Goal: Transaction & Acquisition: Purchase product/service

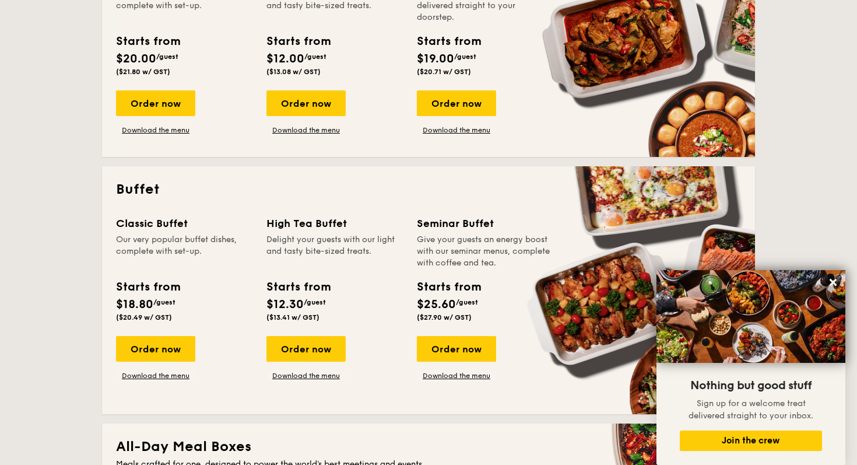
scroll to position [375, 0]
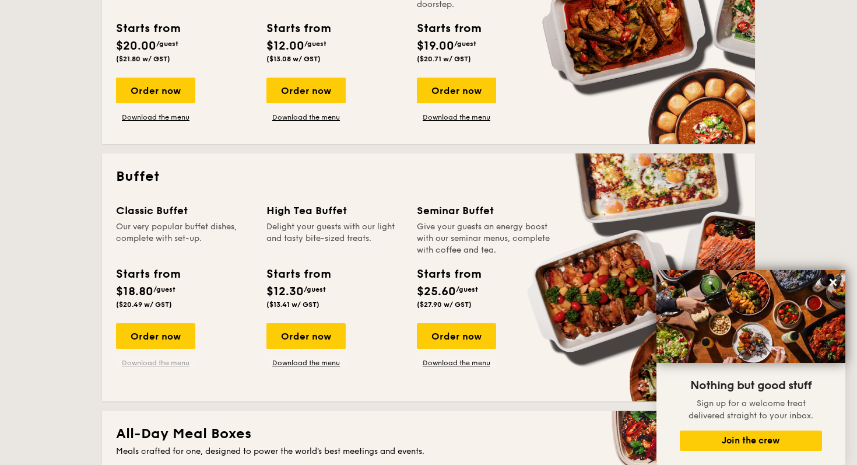
click at [150, 362] on link "Download the menu" at bounding box center [155, 362] width 79 height 9
click at [305, 361] on link "Download the menu" at bounding box center [305, 362] width 79 height 9
click at [307, 330] on div "Order now" at bounding box center [305, 336] width 79 height 26
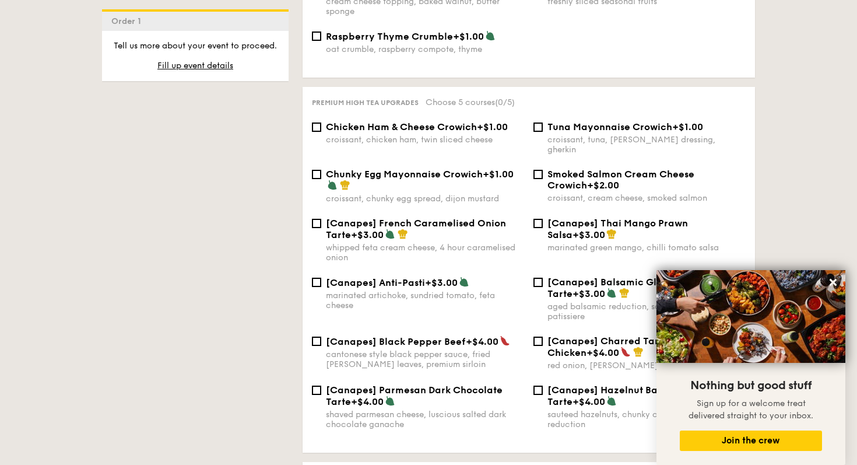
scroll to position [1517, 0]
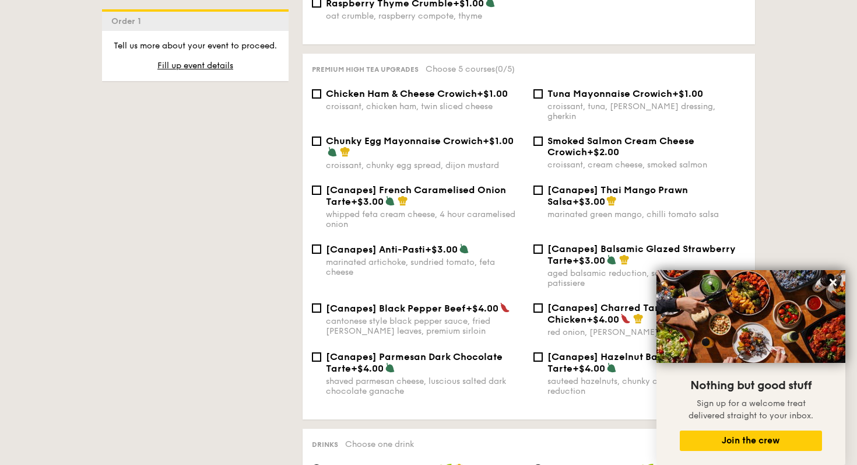
click at [315, 307] on div "[Canapes] Black Pepper Beef +$4.00 cantonese style black pepper sauce, fried [P…" at bounding box center [418, 319] width 222 height 34
click at [317, 303] on input "[Canapes] Black Pepper Beef +$4.00 cantonese style black pepper sauce, fried [P…" at bounding box center [316, 307] width 9 height 9
checkbox input "true"
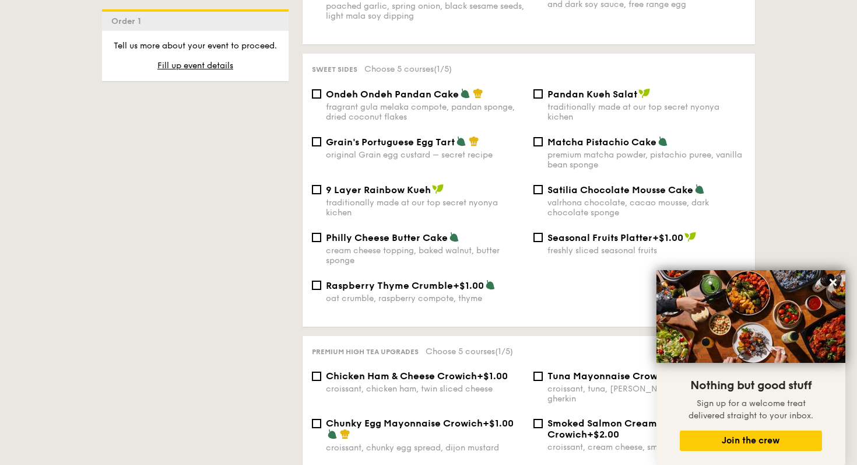
scroll to position [1233, 0]
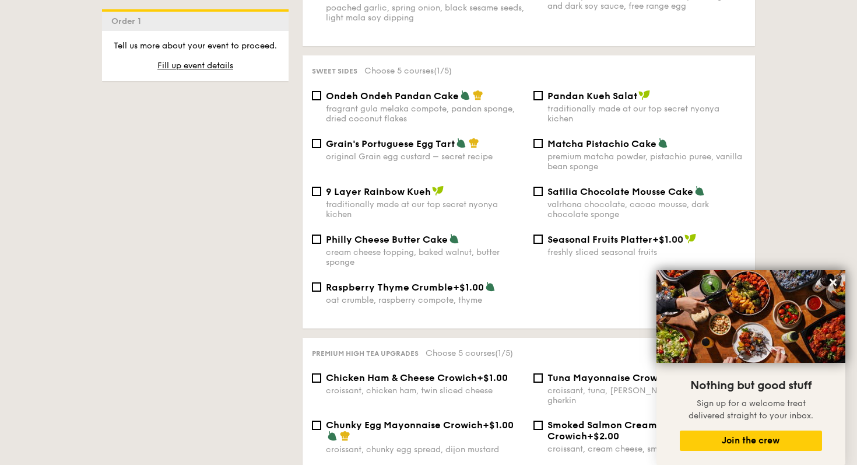
click at [381, 98] on span "Ondeh Ondeh Pandan Cake" at bounding box center [392, 95] width 133 height 11
click at [321, 98] on input "Ondeh Ondeh Pandan Cake fragrant [PERSON_NAME] melaka compote, pandan sponge, d…" at bounding box center [316, 95] width 9 height 9
click at [402, 99] on span "Ondeh Ondeh Pandan Cake" at bounding box center [392, 95] width 133 height 11
click at [321, 99] on input "Ondeh Ondeh Pandan Cake fragrant [PERSON_NAME] melaka compote, pandan sponge, d…" at bounding box center [316, 95] width 9 height 9
checkbox input "false"
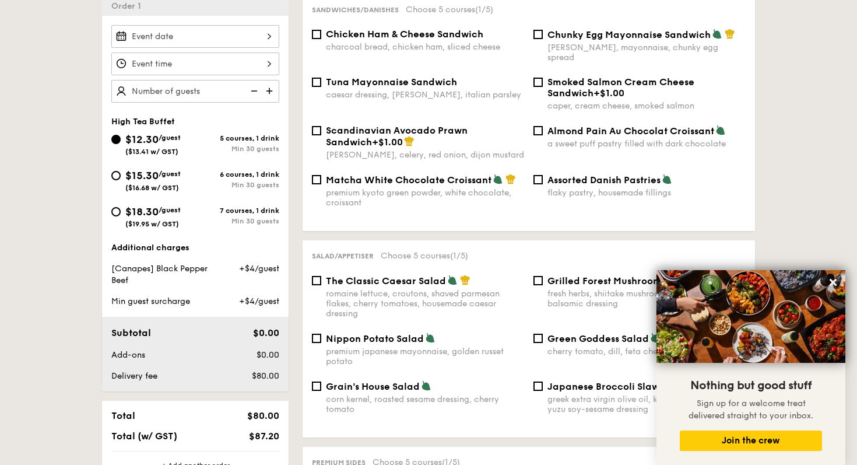
scroll to position [333, 0]
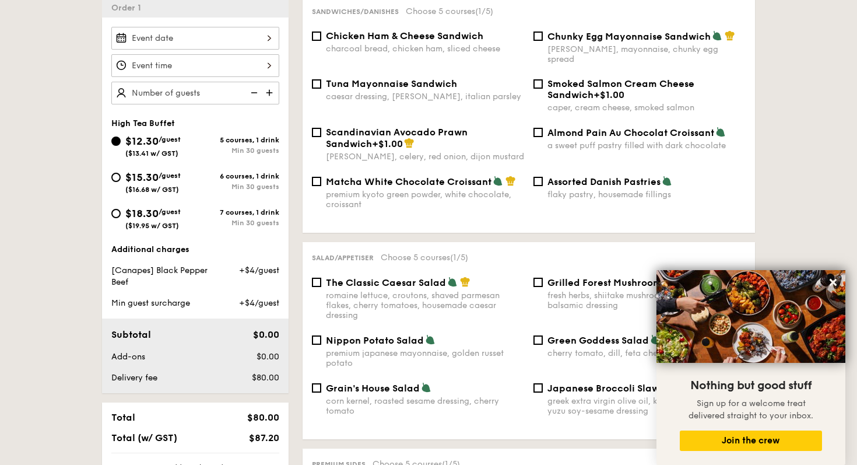
click at [405, 66] on div "Chicken Ham & Cheese Sandwich charcoal bread, chicken ham, sliced cheese Chunky…" at bounding box center [528, 54] width 443 height 48
click at [403, 78] on span "Tuna Mayonnaise Sandwich" at bounding box center [391, 83] width 131 height 11
click at [321, 79] on input "Tuna Mayonnaise Sandwich caesar dressing, [GEOGRAPHIC_DATA], italian parsley" at bounding box center [316, 83] width 9 height 9
checkbox input "true"
click at [407, 53] on div "charcoal bread, chicken ham, sliced cheese" at bounding box center [425, 49] width 198 height 10
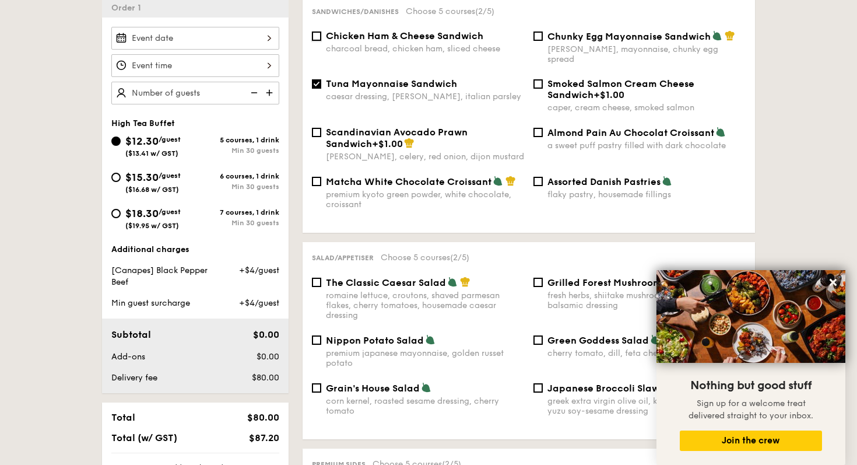
click at [321, 41] on input "Chicken Ham & Cheese Sandwich charcoal bread, chicken ham, sliced cheese" at bounding box center [316, 35] width 9 height 9
checkbox input "true"
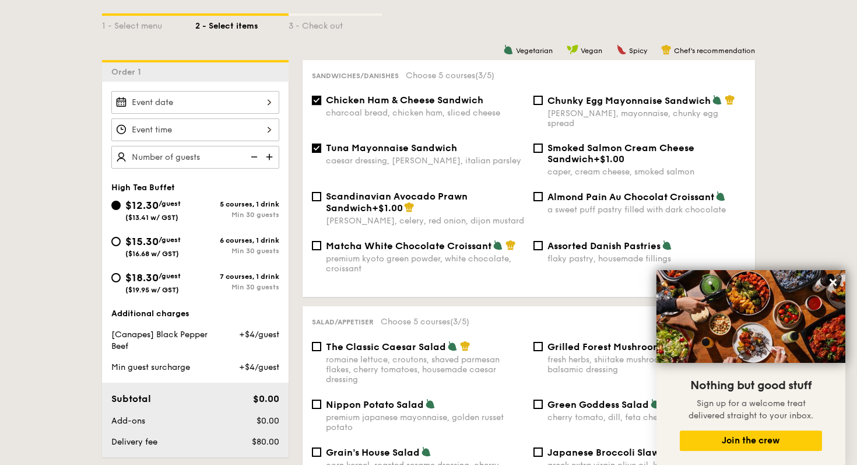
scroll to position [268, 0]
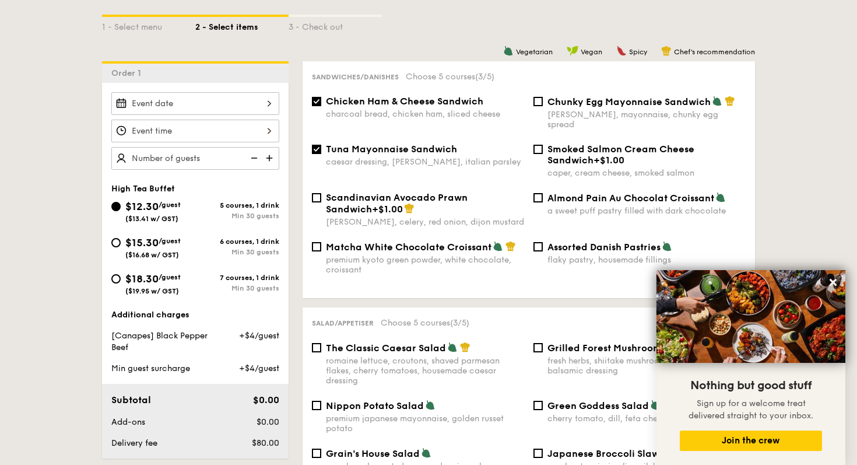
click at [428, 194] on div "Scandinavian Avocado Prawn Sandwich +$1.00" at bounding box center [425, 203] width 198 height 23
click at [321, 194] on input "Scandinavian Avocado Prawn Sandwich +$1.00 [PERSON_NAME], celery, red onion, di…" at bounding box center [316, 197] width 9 height 9
checkbox input "true"
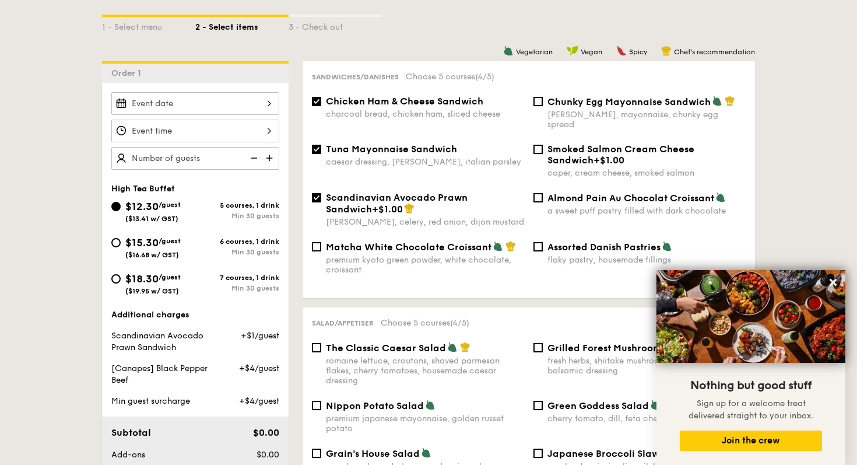
click at [572, 108] on div "Chunky Egg Mayonnaise Sandwich dijon mustard, mayonnaise, chunky egg spread" at bounding box center [646, 113] width 198 height 34
click at [543, 106] on input "Chunky Egg Mayonnaise Sandwich dijon mustard, mayonnaise, chunky egg spread" at bounding box center [537, 101] width 9 height 9
click at [572, 108] on div "Chunky Egg Mayonnaise Sandwich dijon mustard, mayonnaise, chunky egg spread" at bounding box center [646, 113] width 198 height 34
click at [543, 106] on input "Chunky Egg Mayonnaise Sandwich dijon mustard, mayonnaise, chunky egg spread" at bounding box center [537, 101] width 9 height 9
click at [567, 112] on div "[PERSON_NAME], mayonnaise, chunky egg spread" at bounding box center [646, 120] width 198 height 20
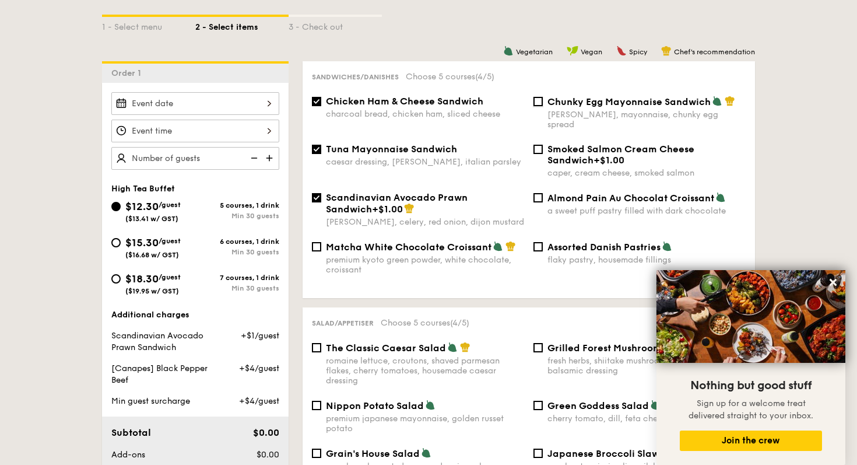
click at [543, 106] on input "Chunky Egg Mayonnaise Sandwich dijon mustard, mayonnaise, chunky egg spread" at bounding box center [537, 101] width 9 height 9
checkbox input "true"
click at [567, 143] on span "Smoked Salmon Cream Cheese Sandwich" at bounding box center [620, 154] width 147 height 22
click at [543, 145] on input "Smoked Salmon Cream Cheese Sandwich +$1.00 caper, cream cheese, smoked salmon" at bounding box center [537, 149] width 9 height 9
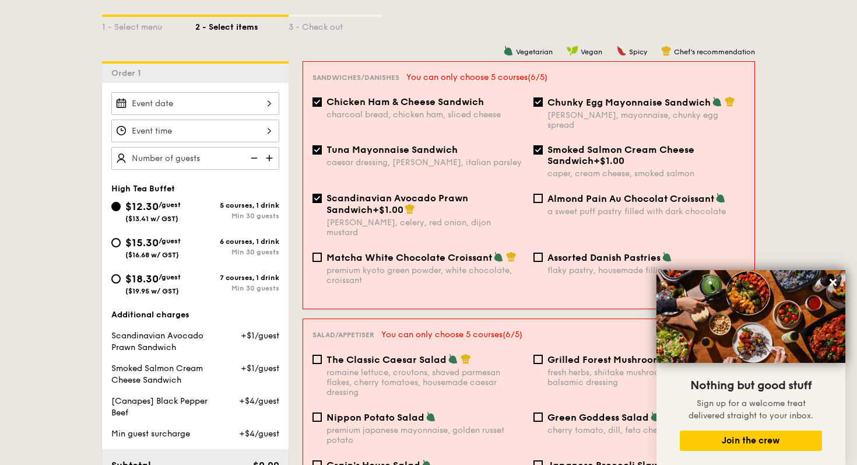
click at [564, 144] on span "Smoked Salmon Cream Cheese Sandwich" at bounding box center [620, 155] width 147 height 22
click at [543, 145] on input "Smoked Salmon Cream Cheese Sandwich +$1.00 caper, cream cheese, smoked salmon" at bounding box center [537, 149] width 9 height 9
checkbox input "false"
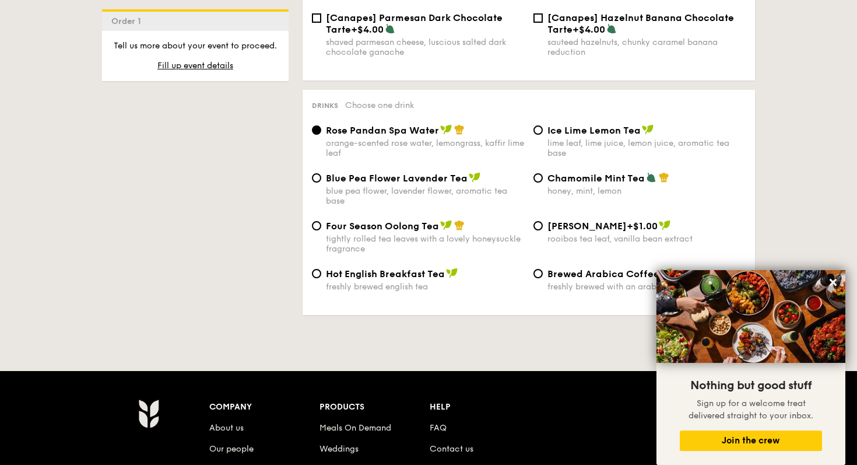
scroll to position [1857, 0]
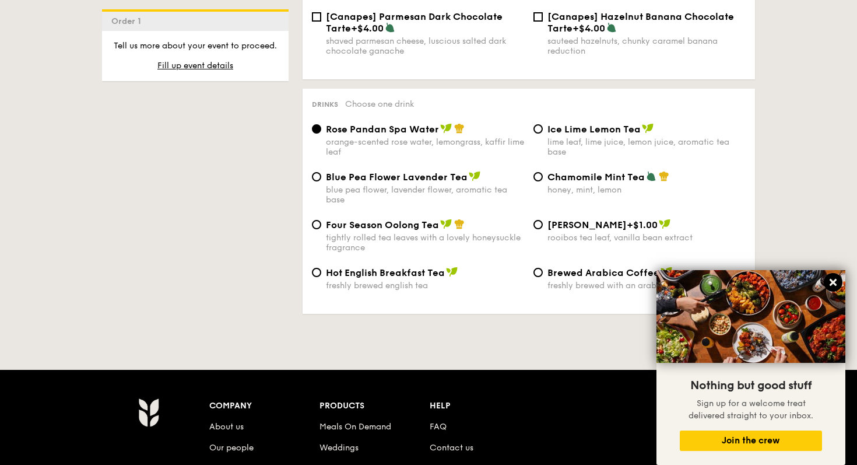
click at [830, 278] on icon at bounding box center [833, 282] width 10 height 10
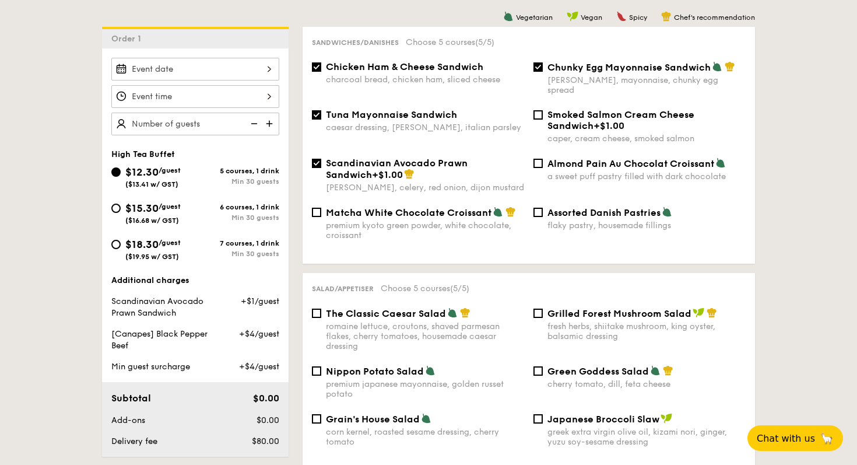
scroll to position [301, 0]
click at [268, 128] on img at bounding box center [270, 124] width 17 height 22
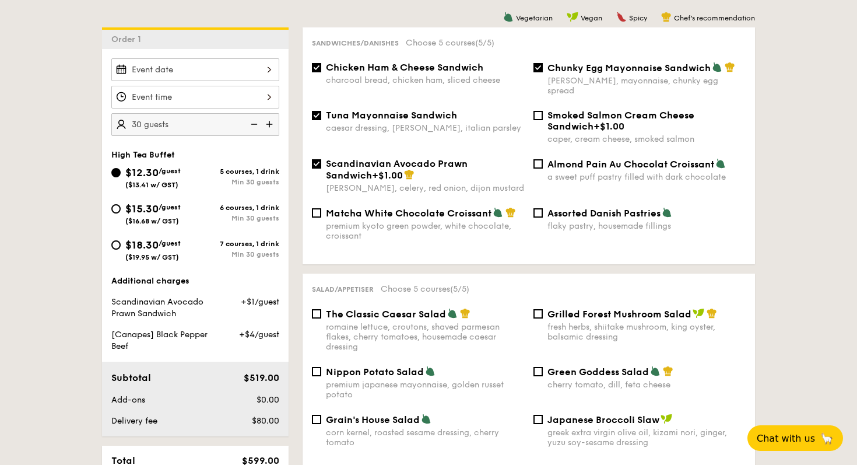
click at [268, 128] on img at bounding box center [270, 124] width 17 height 22
type input "40 guests"
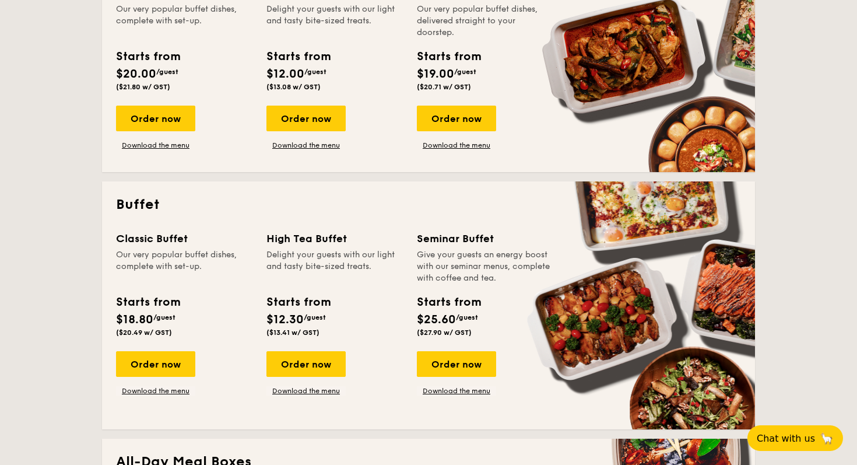
scroll to position [344, 0]
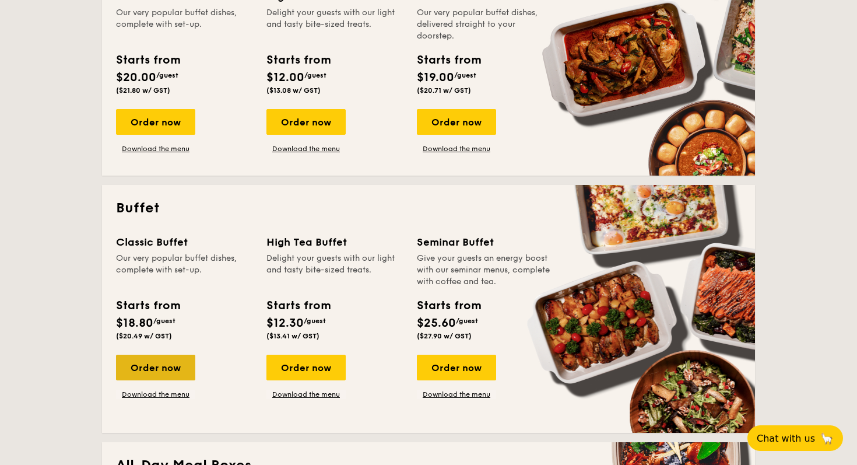
click at [159, 377] on div "Order now" at bounding box center [155, 367] width 79 height 26
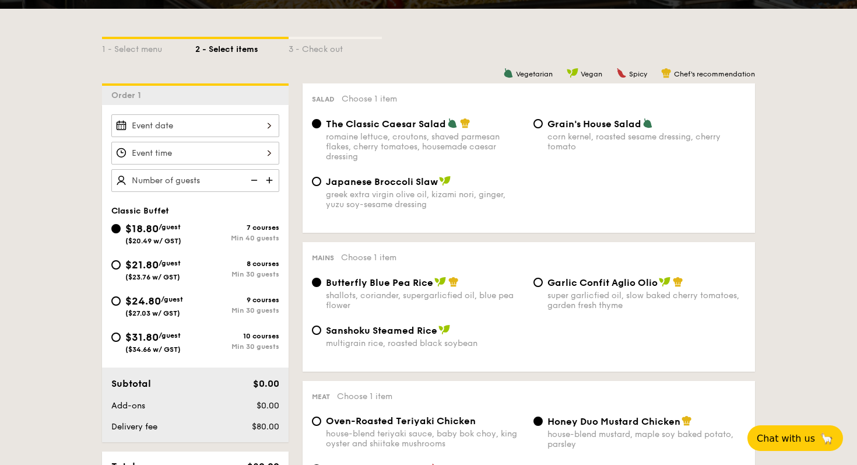
scroll to position [248, 0]
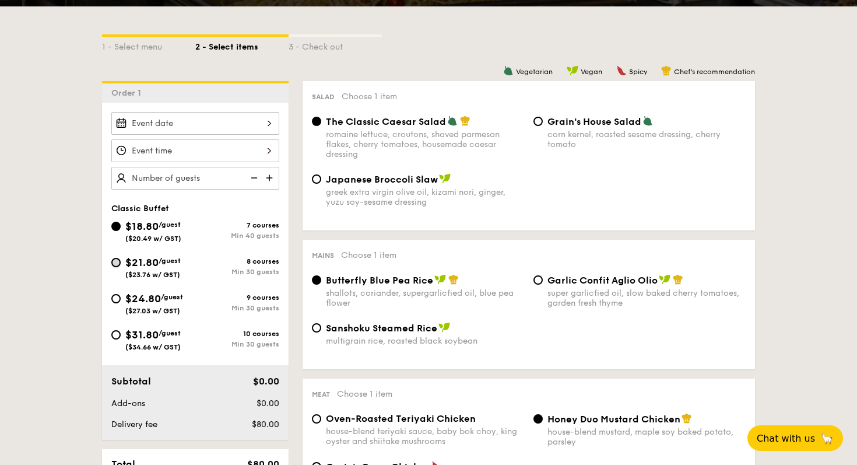
click at [115, 265] on input "$21.80 /guest ($23.76 w/ GST) 8 courses Min 30 guests" at bounding box center [115, 262] width 9 height 9
radio input "true"
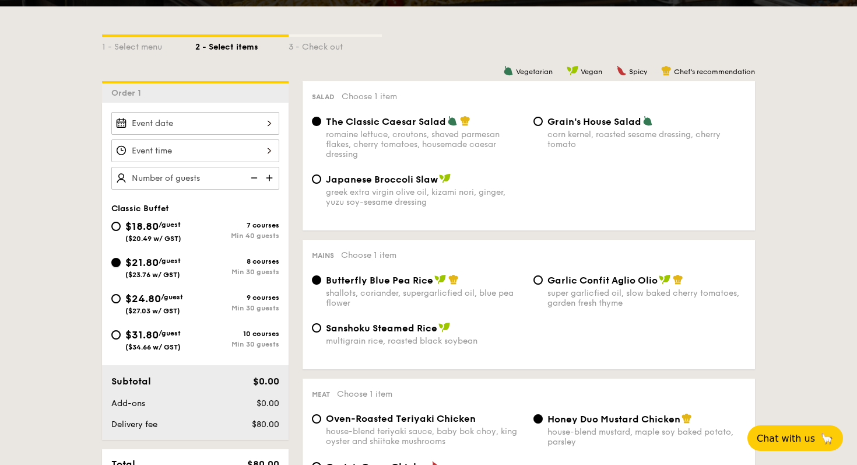
radio input "true"
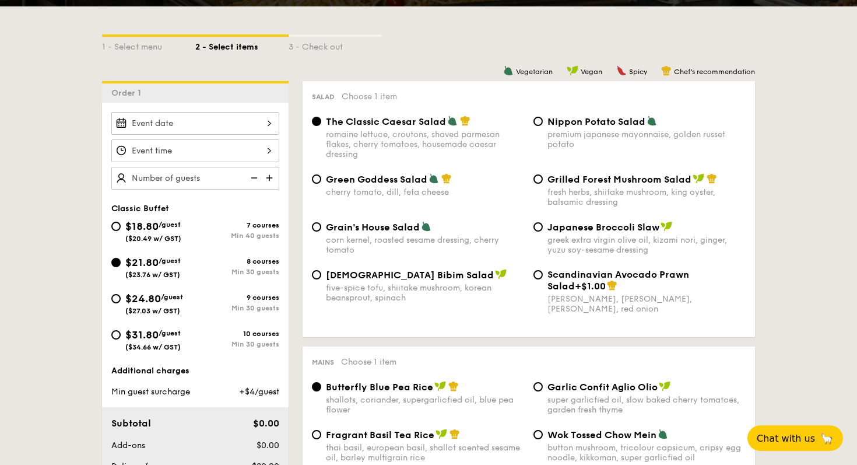
click at [124, 298] on div "$24.80 /guest ($27.03 w/ GST)" at bounding box center [153, 302] width 84 height 24
click at [121, 298] on input "$24.80 /guest ($27.03 w/ GST) 9 courses Min 30 guests" at bounding box center [115, 298] width 9 height 9
radio input "true"
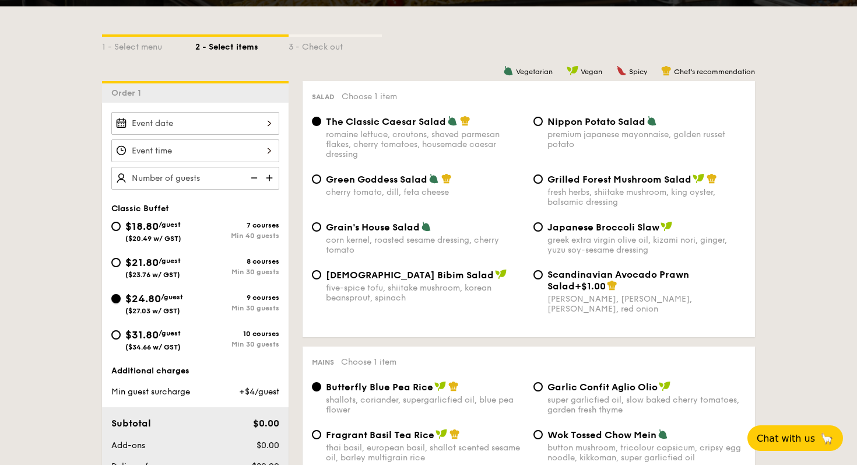
radio input "true"
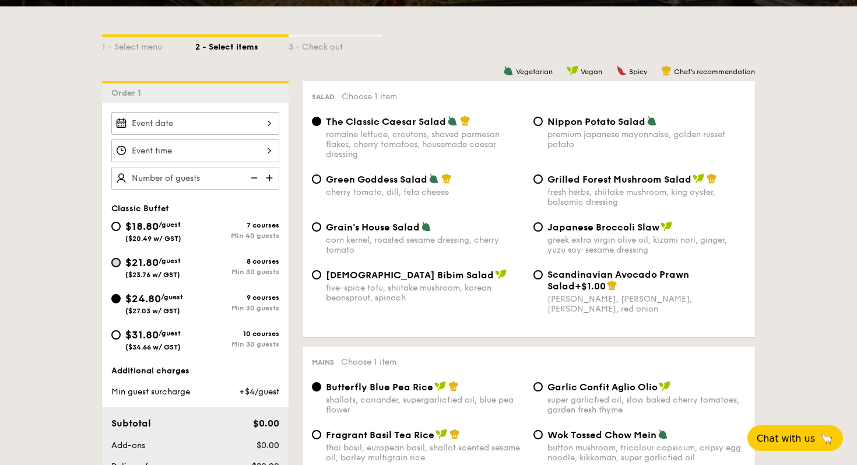
click at [118, 261] on input "$21.80 /guest ($23.76 w/ GST) 8 courses Min 30 guests" at bounding box center [115, 262] width 9 height 9
radio input "true"
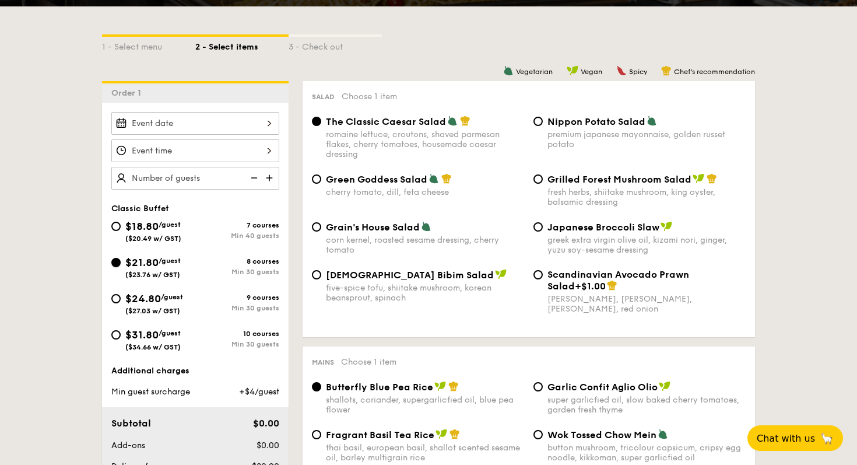
radio input "true"
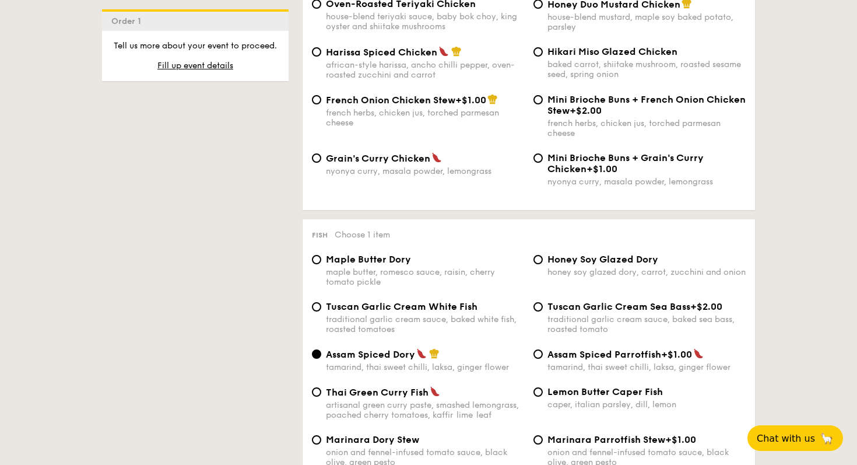
scroll to position [957, 0]
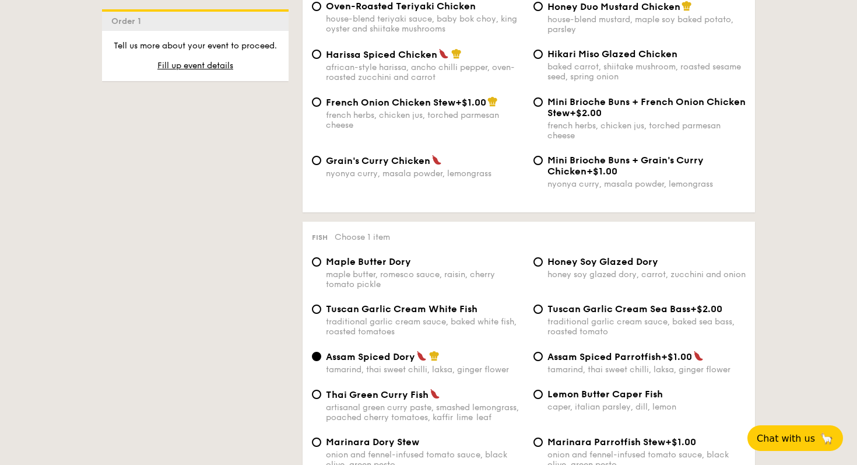
click at [429, 107] on span "French Onion Chicken Stew" at bounding box center [390, 102] width 129 height 11
click at [321, 107] on input "French Onion Chicken Stew +$1.00 french herbs, chicken jus, torched parmesan ch…" at bounding box center [316, 101] width 9 height 9
radio input "true"
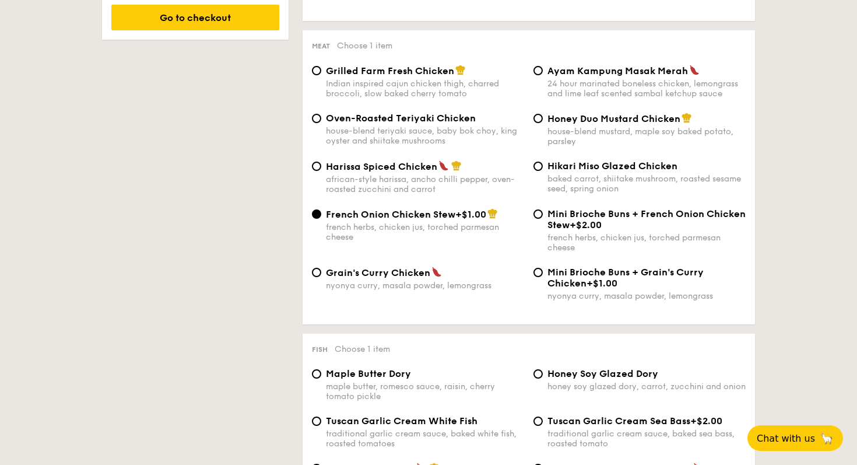
click at [389, 169] on span "Harissa Spiced Chicken" at bounding box center [381, 166] width 111 height 11
click at [321, 169] on input "Harissa Spiced Chicken african-style harissa, ancho chilli pepper, oven-roasted…" at bounding box center [316, 165] width 9 height 9
radio input "true"
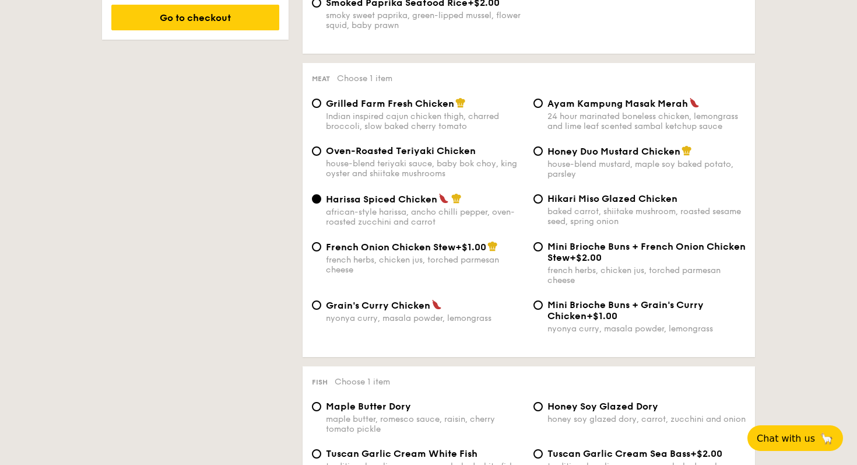
click at [348, 145] on div "Grilled Farm Fresh Chicken Indian inspired cajun chicken thigh, charred broccol…" at bounding box center [528, 121] width 443 height 48
click at [347, 145] on div "Grilled Farm Fresh Chicken Indian inspired cajun chicken thigh, charred broccol…" at bounding box center [528, 121] width 443 height 48
click at [342, 164] on div "house-blend teriyaki sauce, baby bok choy, king oyster and shiitake mushrooms" at bounding box center [425, 169] width 198 height 20
click at [321, 156] on input "Oven-Roasted Teriyaki Chicken house-blend teriyaki sauce, baby bok choy, king o…" at bounding box center [316, 150] width 9 height 9
radio input "true"
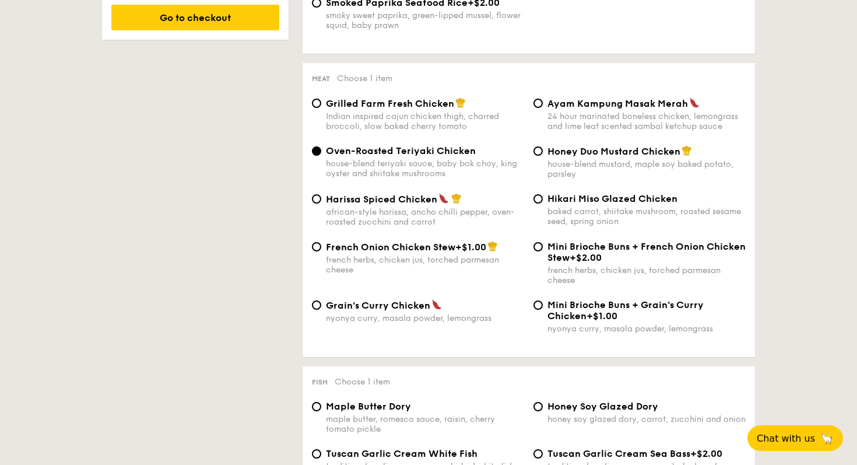
click at [347, 204] on span "Harissa Spiced Chicken" at bounding box center [381, 199] width 111 height 11
click at [321, 203] on input "Harissa Spiced Chicken african-style harissa, ancho chilli pepper, oven-roasted…" at bounding box center [316, 198] width 9 height 9
radio input "true"
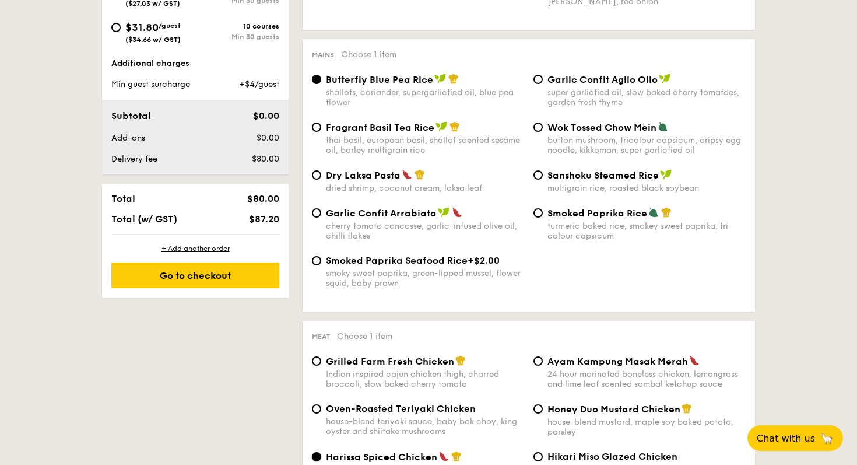
scroll to position [349, 0]
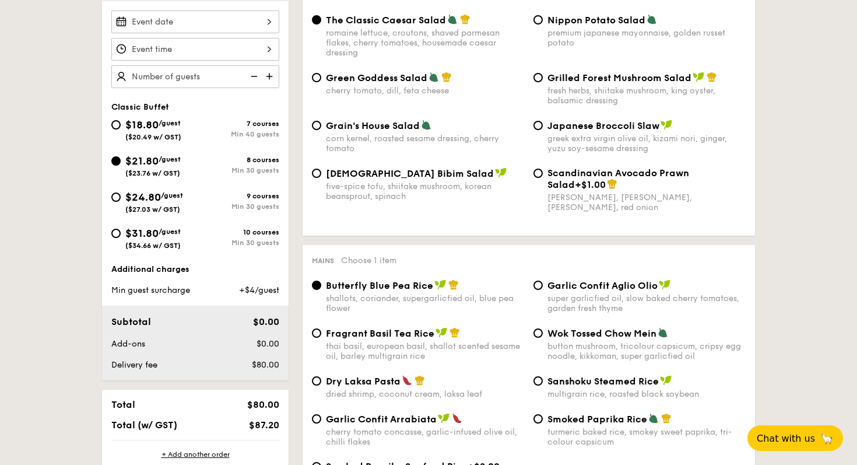
click at [140, 234] on span "$31.80" at bounding box center [141, 233] width 33 height 13
click at [121, 234] on input "$31.80 /guest ($34.66 w/ GST) 10 courses Min 30 guests" at bounding box center [115, 232] width 9 height 9
radio input "true"
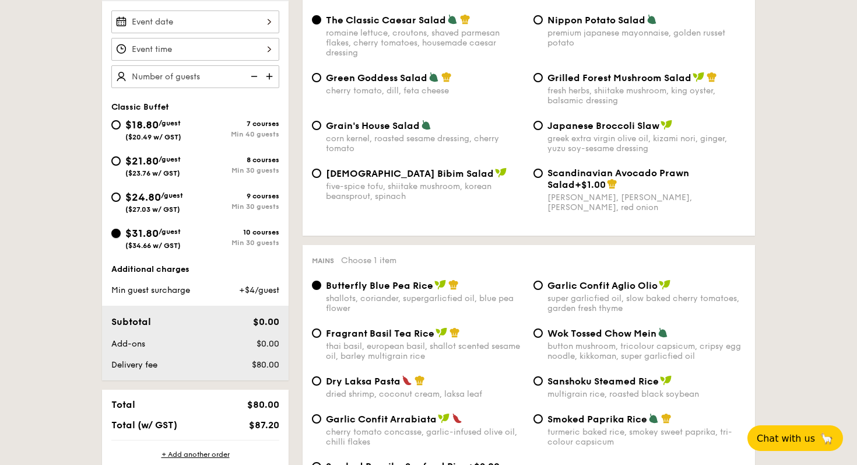
radio input "true"
radio input "false"
radio input "true"
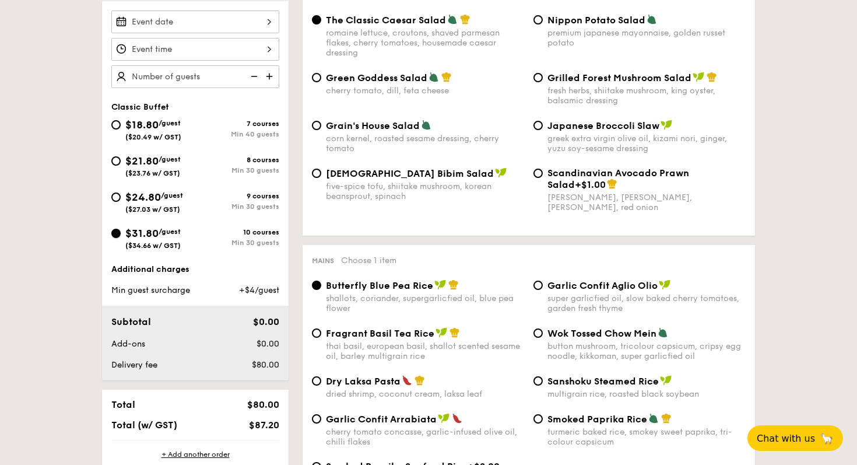
radio input "true"
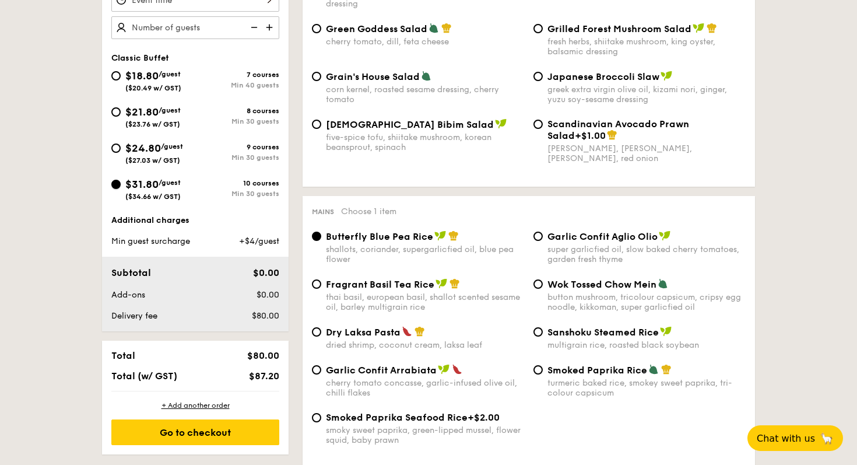
scroll to position [401, 0]
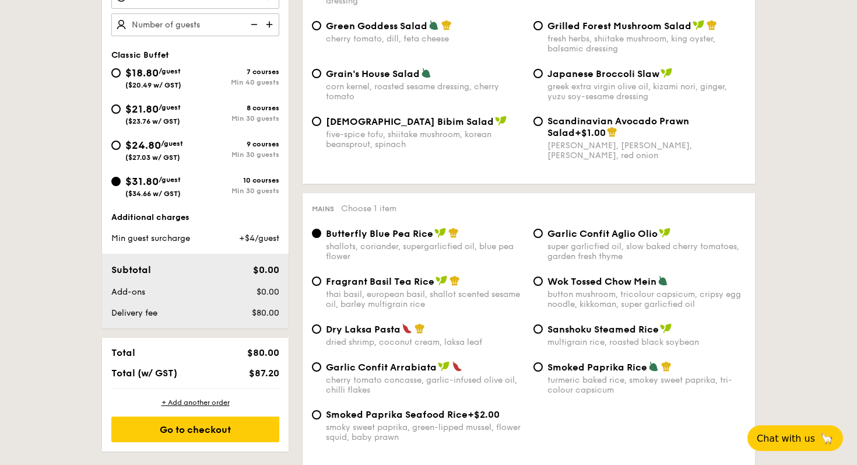
click at [382, 286] on span "Fragrant Basil Tea Rice" at bounding box center [380, 281] width 108 height 11
click at [321, 286] on input "Fragrant Basil Tea Rice thai basil, european basil, shallot scented sesame oil,…" at bounding box center [316, 280] width 9 height 9
radio input "true"
click at [393, 235] on span "Butterfly Blue Pea Rice" at bounding box center [379, 233] width 107 height 11
click at [321, 235] on input "Butterfly Blue Pea Rice shallots, coriander, supergarlicfied oil, blue pea flow…" at bounding box center [316, 232] width 9 height 9
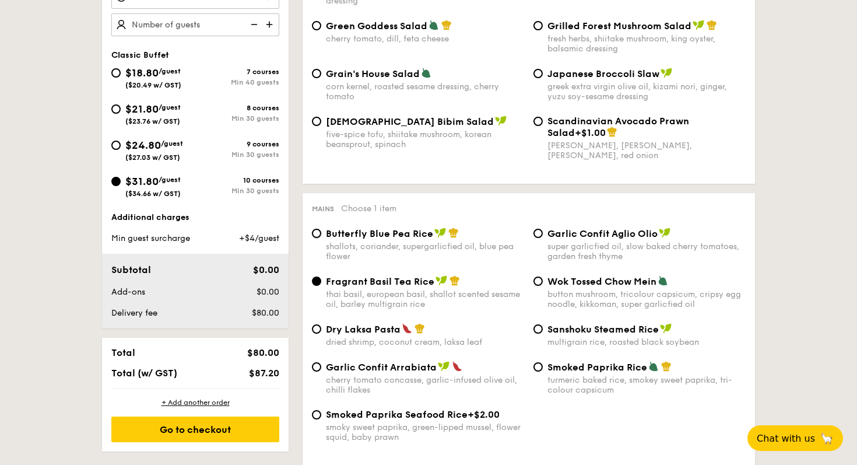
radio input "true"
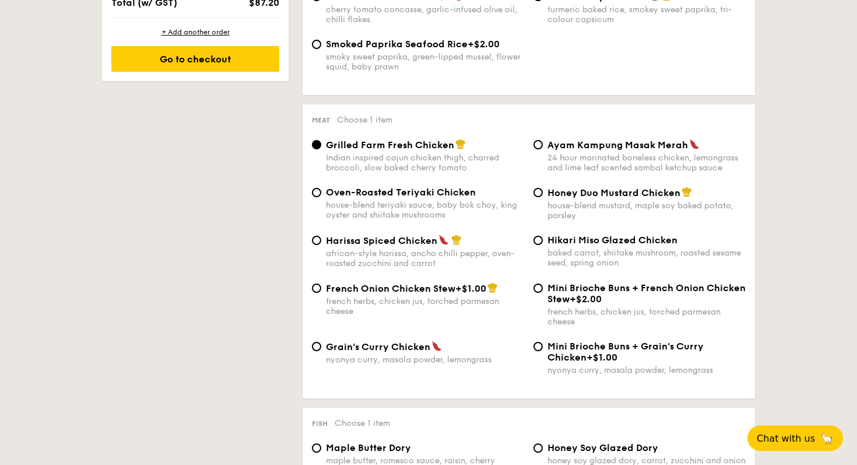
scroll to position [815, 0]
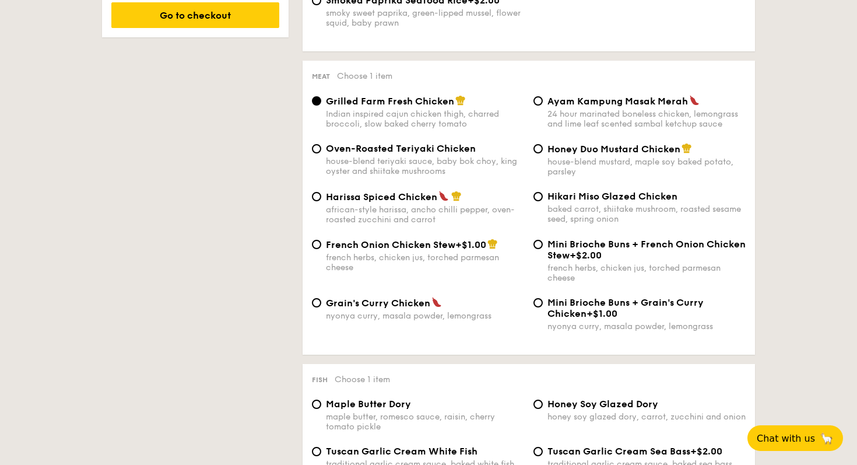
click at [553, 199] on span "Hikari Miso Glazed Chicken" at bounding box center [612, 196] width 130 height 11
click at [543, 199] on input "Hikari Miso Glazed Chicken baked carrot, shiitake mushroom, roasted sesame seed…" at bounding box center [537, 196] width 9 height 9
radio input "true"
click at [551, 113] on div "Ayam Kampung Masak Merah 24 hour marinated boneless chicken, lemongrass and lim…" at bounding box center [646, 112] width 198 height 34
click at [543, 106] on input "Ayam Kampung Masak Merah 24 hour marinated boneless chicken, lemongrass and lim…" at bounding box center [537, 100] width 9 height 9
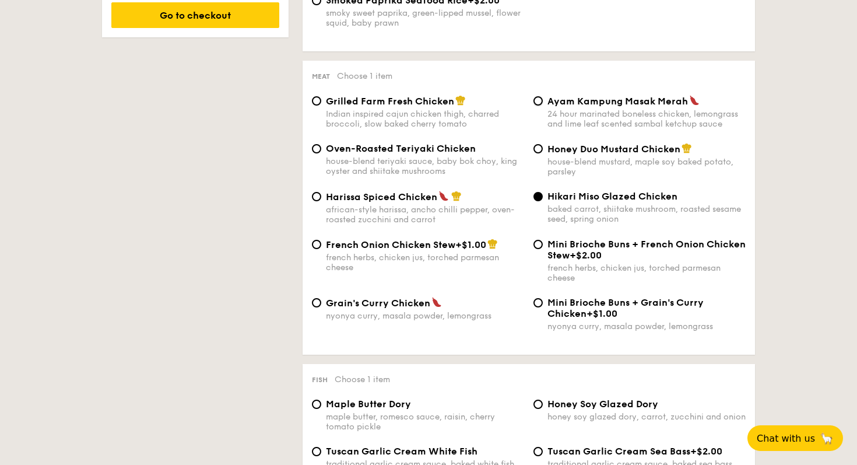
radio input "true"
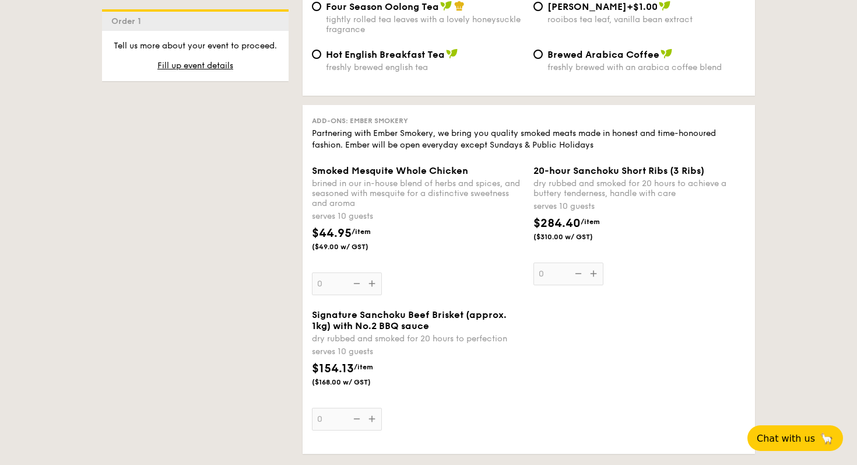
scroll to position [2898, 0]
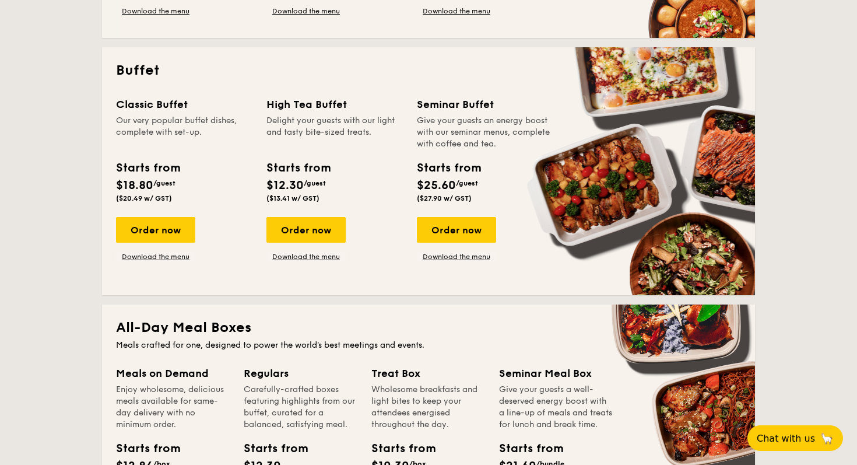
scroll to position [442, 0]
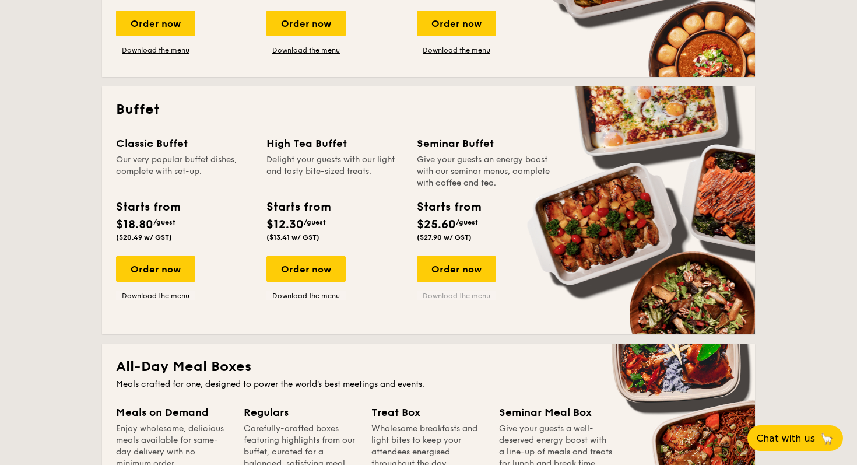
click at [440, 294] on link "Download the menu" at bounding box center [456, 295] width 79 height 9
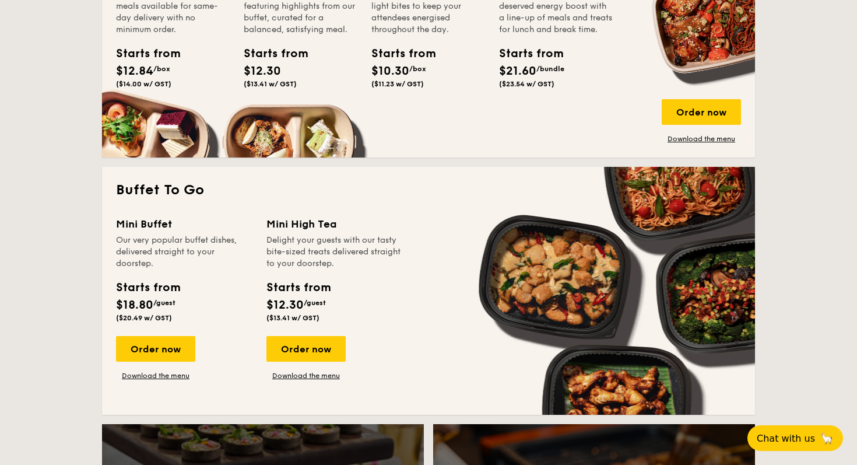
scroll to position [879, 0]
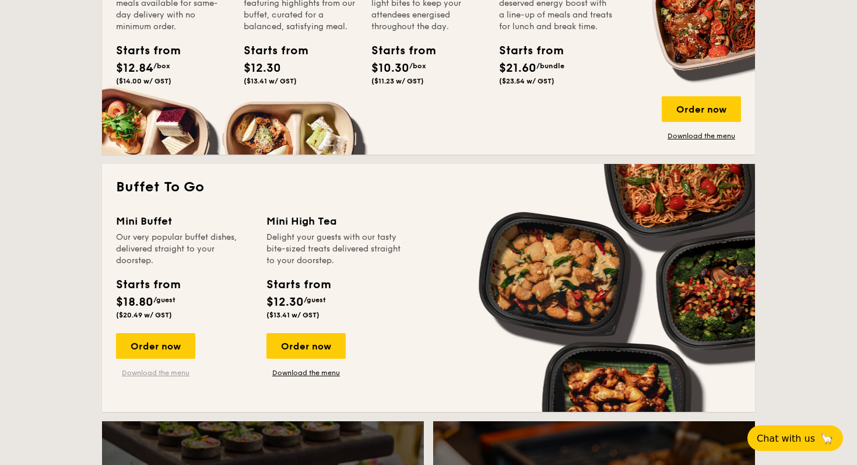
click at [173, 371] on link "Download the menu" at bounding box center [155, 372] width 79 height 9
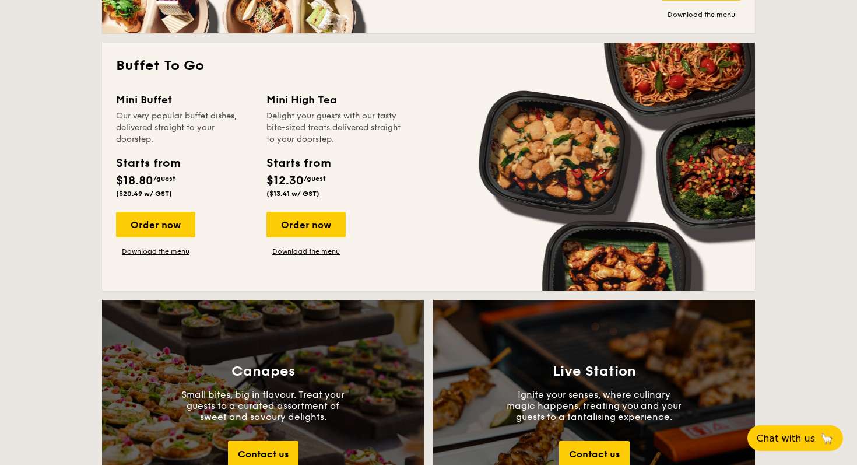
scroll to position [999, 0]
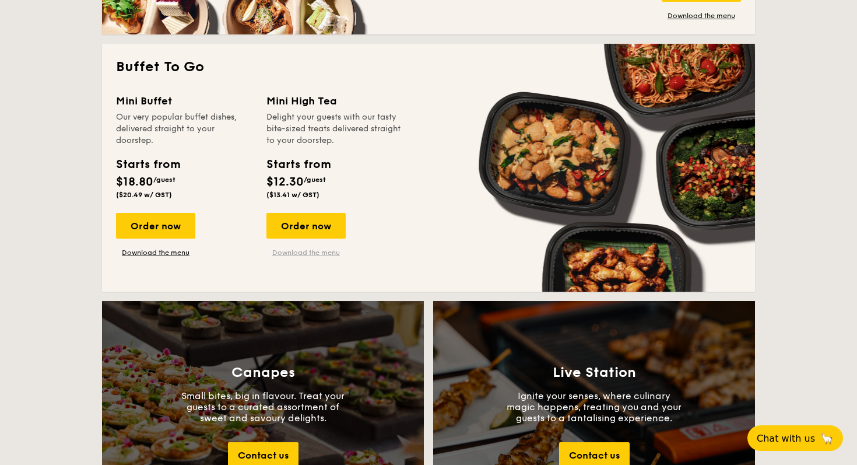
click at [327, 252] on link "Download the menu" at bounding box center [305, 252] width 79 height 9
click at [433, 198] on div "Mini Buffet Our very popular buffet dishes, delivered straight to your doorstep…" at bounding box center [428, 185] width 625 height 185
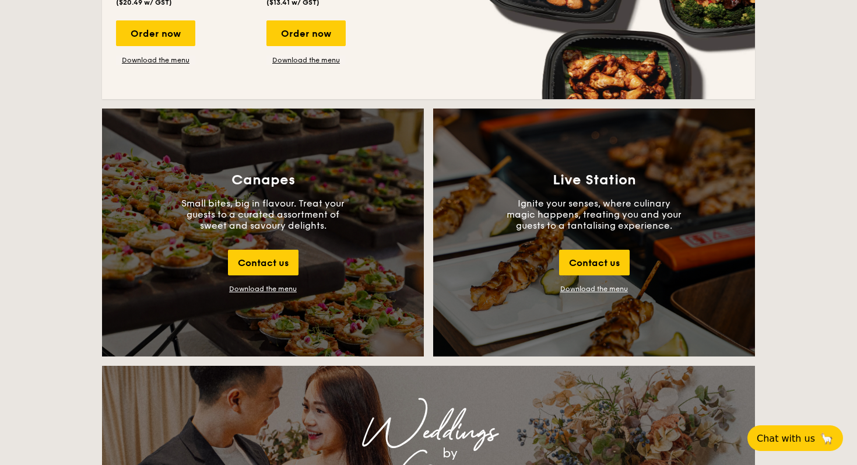
scroll to position [1192, 0]
click at [274, 291] on div "Download the menu" at bounding box center [263, 288] width 68 height 8
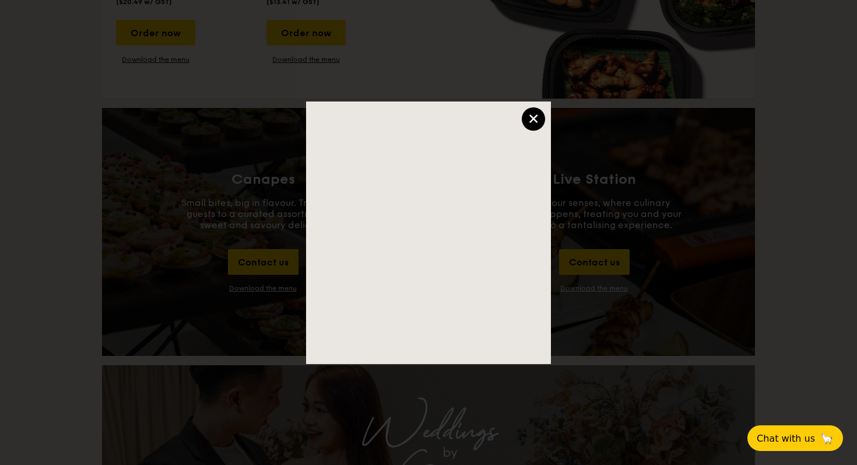
click at [523, 115] on div "×" at bounding box center [533, 118] width 23 height 23
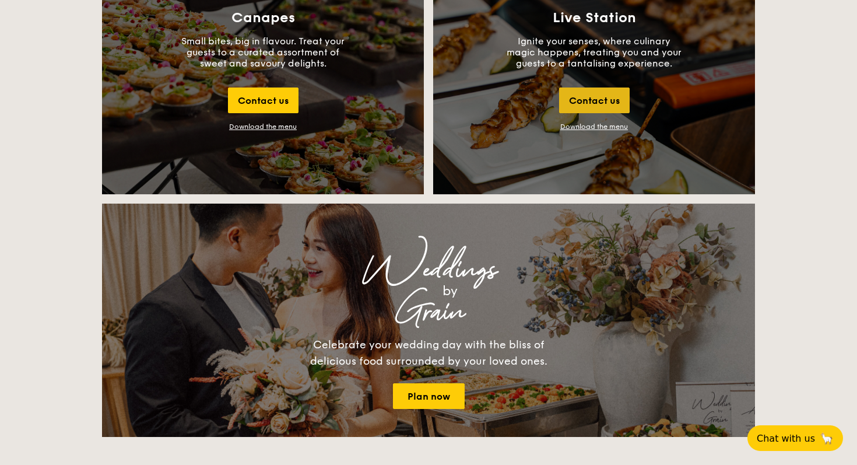
scroll to position [1354, 0]
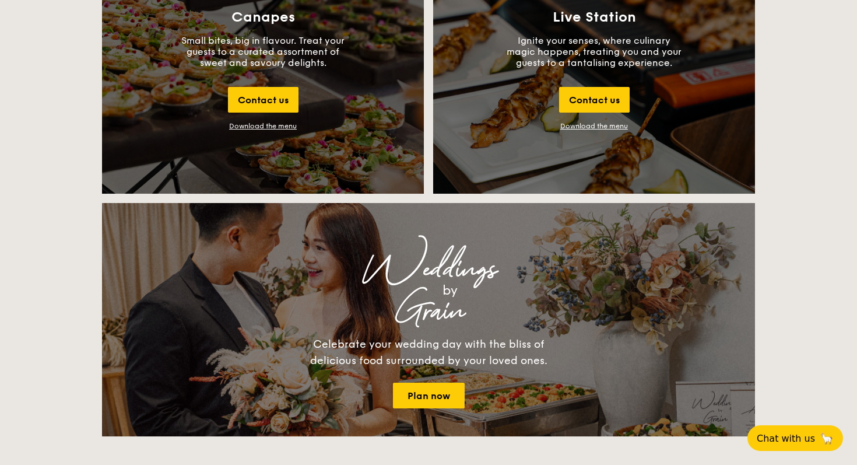
click at [618, 124] on link "Download the menu" at bounding box center [594, 126] width 68 height 8
